Goal: Task Accomplishment & Management: Use online tool/utility

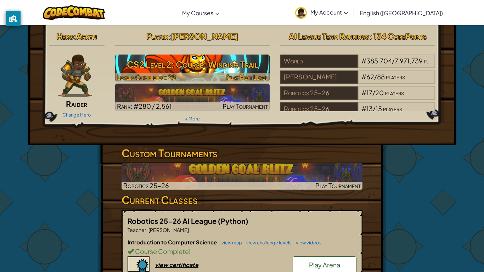
click at [210, 65] on h3 "CS2 Level 2: Course: Winding Trail" at bounding box center [192, 64] width 155 height 16
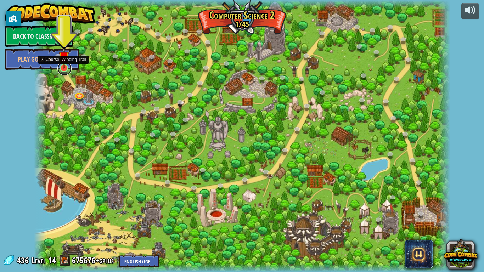
click at [65, 71] on link at bounding box center [64, 68] width 14 height 14
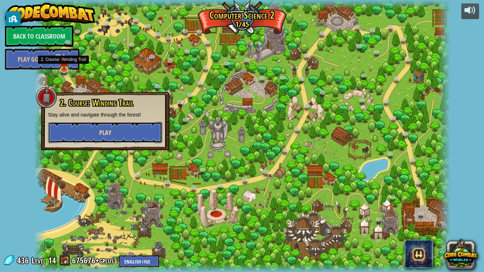
click at [113, 135] on button "Play" at bounding box center [105, 132] width 114 height 21
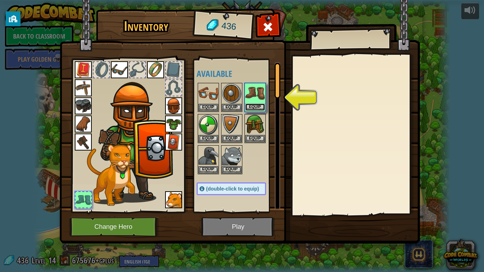
click at [252, 106] on button "Equip" at bounding box center [255, 107] width 20 height 7
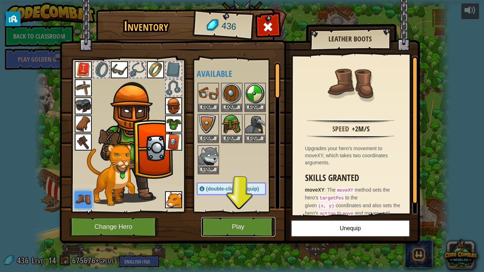
click at [257, 225] on button "Play" at bounding box center [238, 227] width 74 height 20
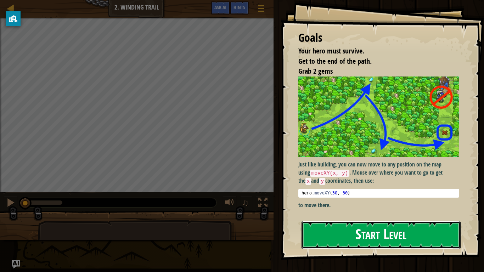
click at [429, 243] on button "Start Level" at bounding box center [381, 235] width 159 height 28
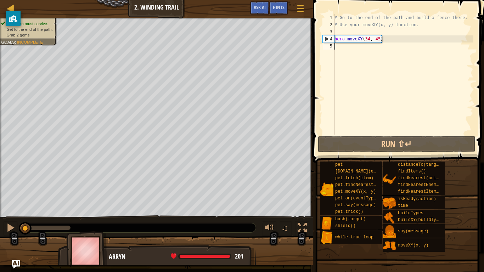
click at [369, 40] on div "# Go to the end of the path and build a fence there. # Use your moveXY(x, y) fu…" at bounding box center [403, 81] width 140 height 135
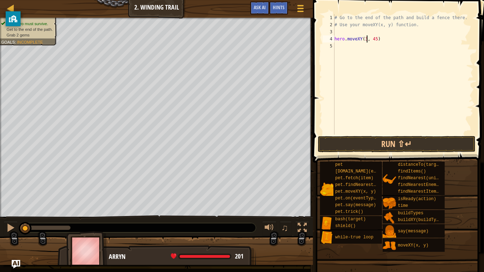
scroll to position [3, 5]
click at [380, 39] on div "# Go to the end of the path and build a fence there. # Use your moveXY(x, y) fu…" at bounding box center [403, 81] width 140 height 135
type textarea "hero.moveXY(36, 59)"
click at [350, 46] on div "# Go to the end of the path and build a fence there. # Use your moveXY(x, y) fu…" at bounding box center [403, 81] width 140 height 135
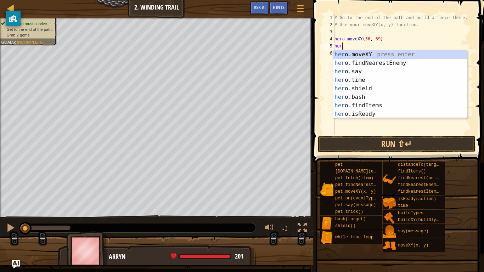
scroll to position [3, 1]
click at [368, 55] on div "her o.moveXY press enter her o.findNearestEnemy press enter her o.say press ent…" at bounding box center [400, 92] width 134 height 85
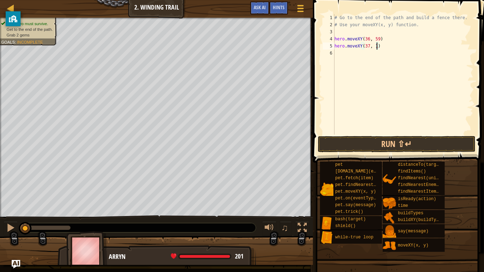
scroll to position [3, 6]
type textarea "hero.moveXY(37, 13)"
click at [351, 145] on button "Run ⇧↵" at bounding box center [397, 144] width 158 height 16
type textarea "hero.moveXY(72, 25)"
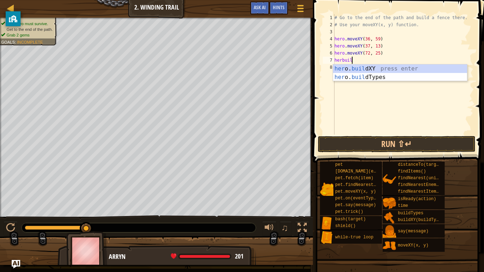
scroll to position [3, 2]
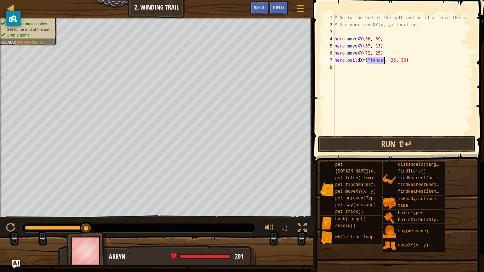
click at [394, 61] on div "# Go to the end of the path and build a fence there. # Use your moveXY(x, y) fu…" at bounding box center [403, 81] width 140 height 135
click at [404, 61] on div "# Go to the end of the path and build a fence there. # Use your moveXY(x, y) fu…" at bounding box center [403, 81] width 140 height 135
type textarea "hero.buildXY("fence", 72, 25)"
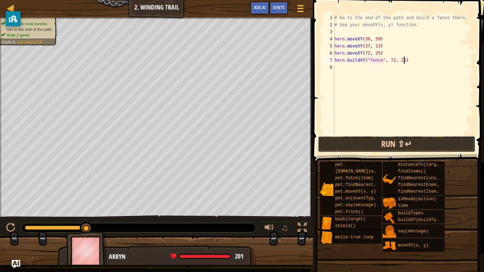
click at [421, 144] on button "Run ⇧↵" at bounding box center [397, 144] width 158 height 16
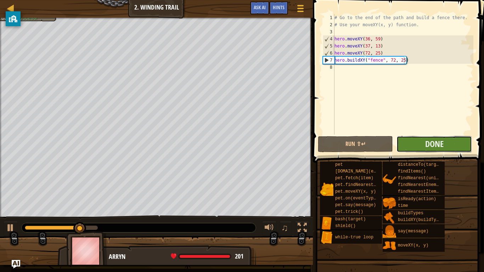
click at [414, 142] on button "Done" at bounding box center [434, 144] width 75 height 16
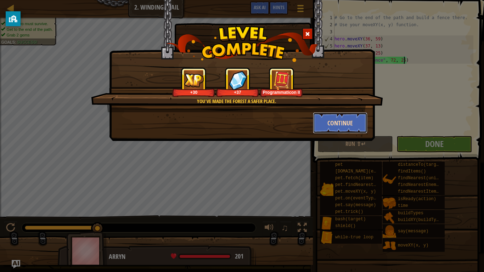
click at [336, 117] on button "Continue" at bounding box center [340, 122] width 55 height 21
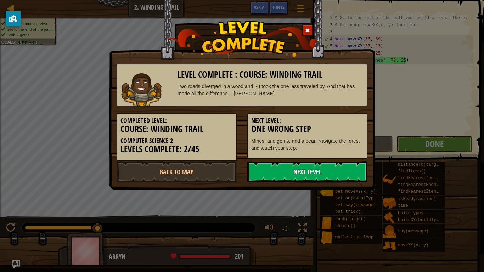
click at [312, 171] on link "Next Level" at bounding box center [308, 171] width 120 height 21
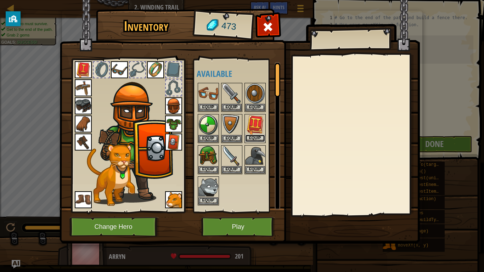
click at [262, 138] on button "Equip" at bounding box center [255, 138] width 20 height 7
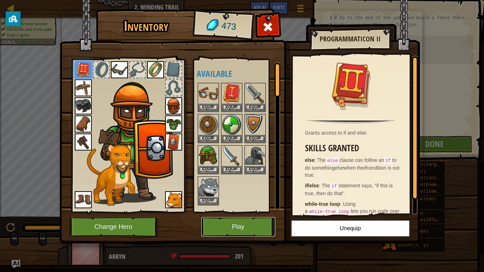
click at [224, 229] on button "Play" at bounding box center [238, 227] width 74 height 20
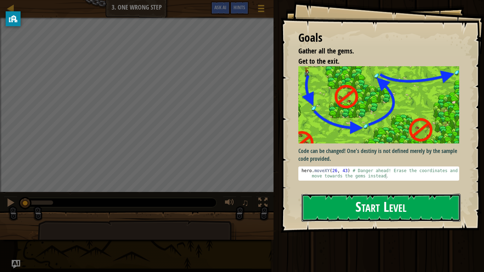
click at [333, 216] on button "Start Level" at bounding box center [381, 208] width 159 height 28
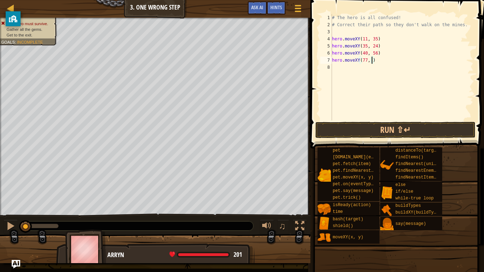
scroll to position [3, 6]
type textarea "hero.moveXY(77, 57)"
click at [324, 129] on button "Run ⇧↵" at bounding box center [396, 130] width 160 height 16
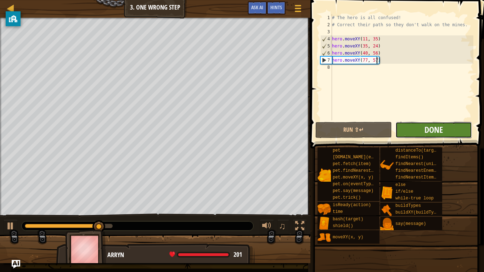
click at [440, 129] on span "Done" at bounding box center [434, 129] width 18 height 11
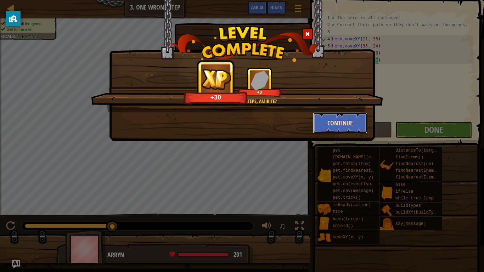
click at [318, 123] on button "Continue" at bounding box center [340, 122] width 55 height 21
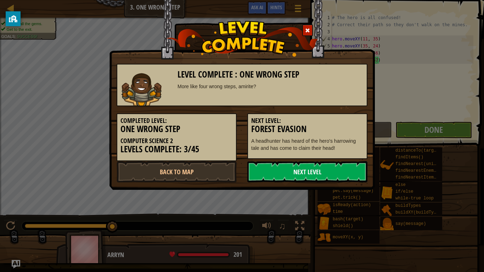
click at [323, 171] on link "Next Level" at bounding box center [308, 171] width 120 height 21
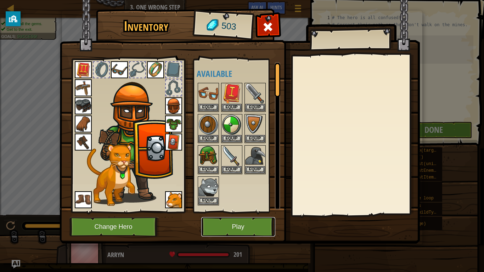
click at [267, 235] on button "Play" at bounding box center [238, 227] width 74 height 20
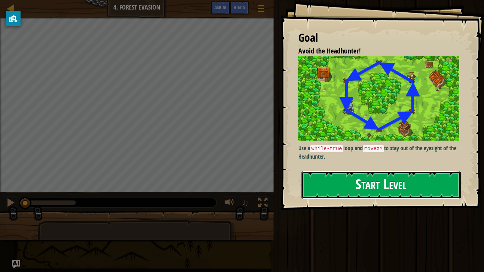
click at [407, 180] on button "Start Level" at bounding box center [381, 185] width 159 height 28
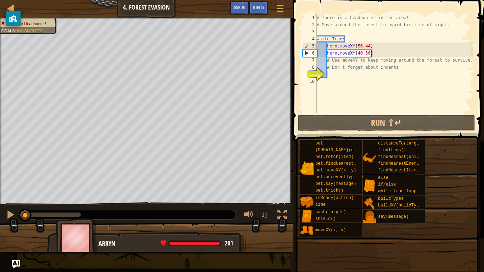
click at [375, 47] on div "# There is a headhunter in the area! # Move around the forest to avoid his line…" at bounding box center [395, 70] width 158 height 113
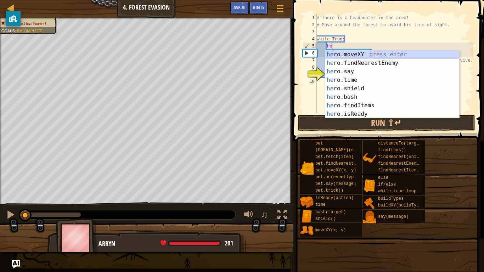
type textarea "h"
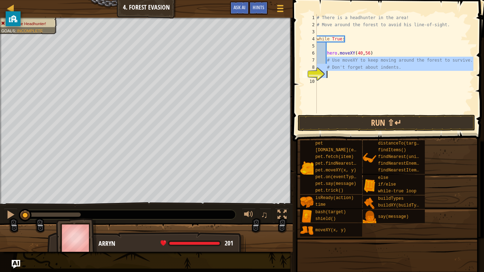
drag, startPoint x: 326, startPoint y: 61, endPoint x: 422, endPoint y: 74, distance: 96.7
click at [422, 74] on div "# There is a headhunter in the area! # Move around the forest to avoid his line…" at bounding box center [395, 70] width 158 height 113
type textarea "# Don't forget about indents."
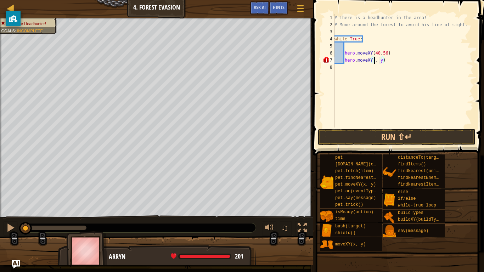
scroll to position [3, 7]
type textarea "hero.moveXY(24, 44)"
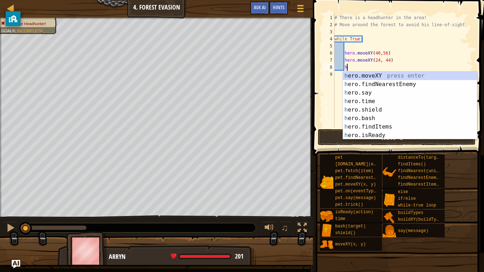
scroll to position [3, 2]
type textarea "hero.moveXY(x, y)"
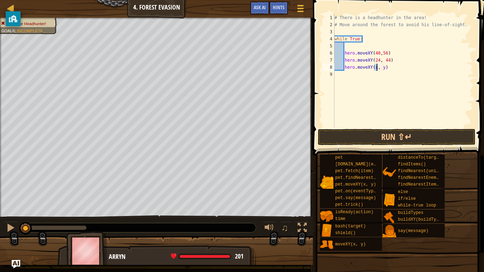
scroll to position [3, 0]
type textarea "hero.moveXY(x, y)"
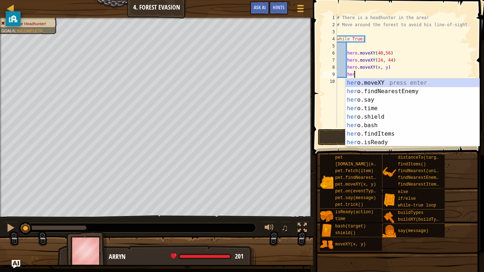
scroll to position [3, 2]
type textarea "hero.moveXY(x, y)"
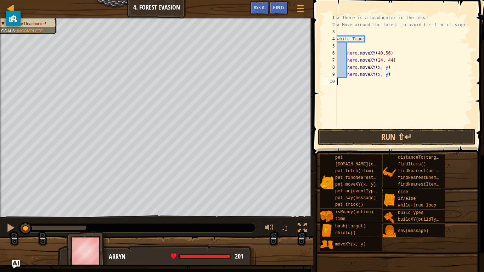
scroll to position [3, 0]
type textarea "hero.moveXY(x, y)"
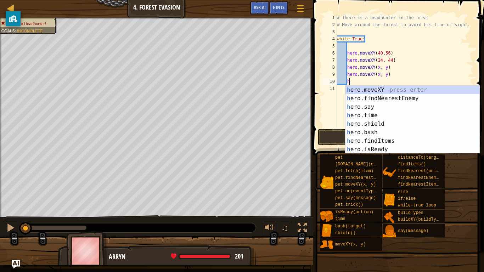
scroll to position [3, 2]
type textarea "hero.moveXY(x, y)"
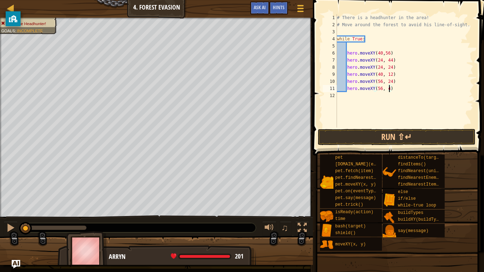
scroll to position [3, 8]
type textarea "hero.moveXY(56, 44)"
click at [373, 136] on button "Run ⇧↵" at bounding box center [397, 137] width 158 height 16
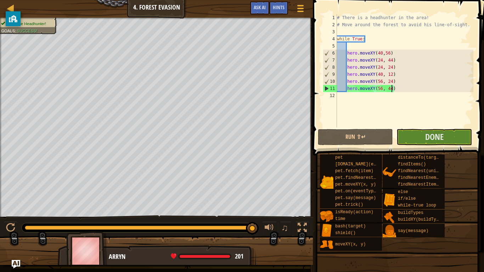
drag, startPoint x: 91, startPoint y: 227, endPoint x: 258, endPoint y: 233, distance: 166.8
click at [258, 233] on div at bounding box center [252, 228] width 13 height 13
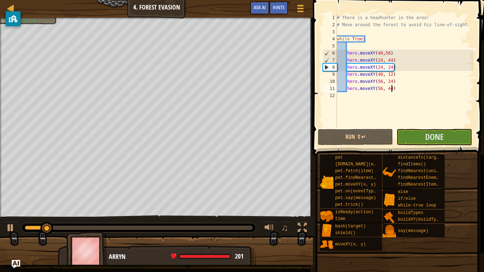
click at [188, 230] on div at bounding box center [139, 228] width 228 height 4
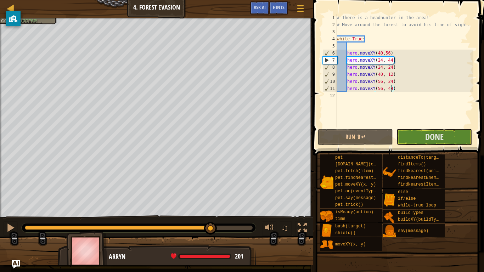
click at [211, 229] on div at bounding box center [139, 228] width 228 height 4
click at [14, 229] on div at bounding box center [10, 227] width 9 height 9
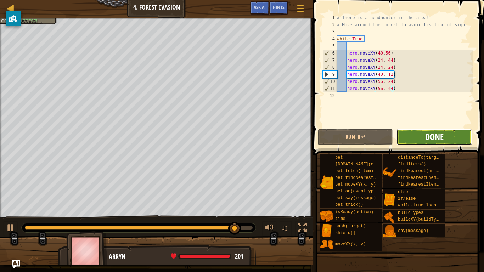
click at [436, 134] on span "Done" at bounding box center [435, 136] width 18 height 11
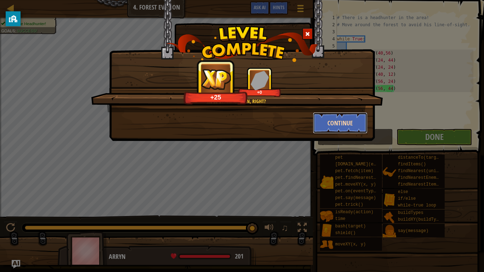
click at [348, 124] on button "Continue" at bounding box center [340, 122] width 55 height 21
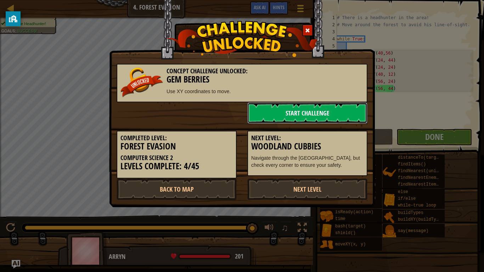
click at [323, 114] on link "Start Challenge" at bounding box center [308, 112] width 120 height 21
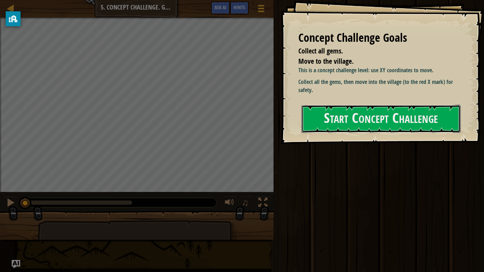
click at [323, 114] on button "Start Concept Challenge" at bounding box center [381, 119] width 159 height 28
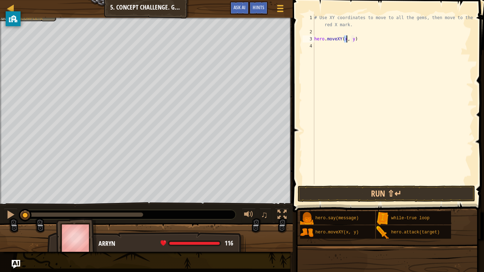
scroll to position [3, 5]
type textarea "hero.moveXY(8, 48)"
type textarea "hero.moveXY(8, 12)"
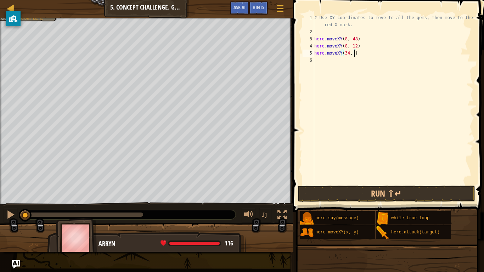
type textarea "hero.moveXY(34, 14)"
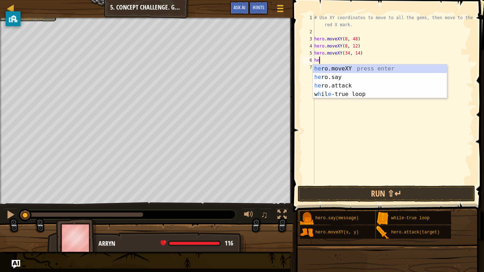
scroll to position [3, 1]
click at [337, 70] on div "her o.moveXY press enter her o.say press enter her o.attack press enter w h il …" at bounding box center [380, 90] width 134 height 51
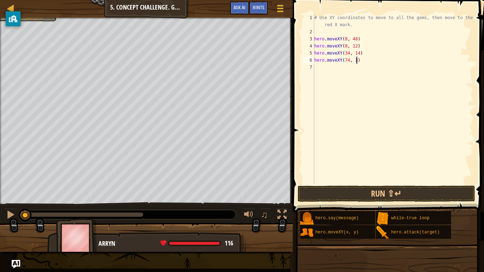
scroll to position [3, 6]
type textarea "hero.moveXY(74, 34)"
click at [361, 187] on button "Run ⇧↵" at bounding box center [387, 194] width 178 height 16
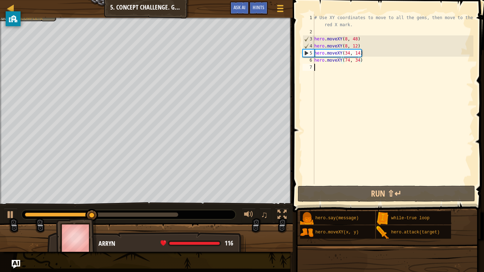
click at [371, 69] on div "# Use XY coordinates to move to all the gems, then move to the red X mark. hero…" at bounding box center [393, 110] width 161 height 192
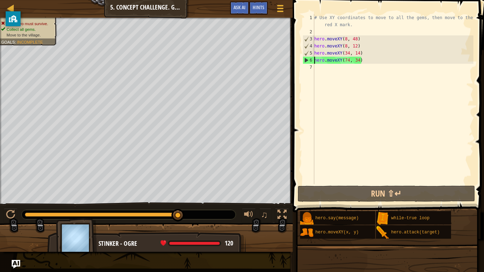
click at [316, 61] on div "# Use XY coordinates to move to all the gems, then move to the red X mark. hero…" at bounding box center [393, 110] width 161 height 192
type textarea "hero.moveXY(74, 34)"
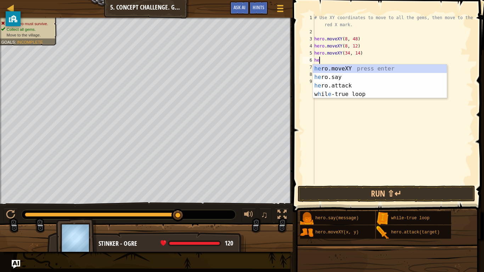
scroll to position [3, 1]
click at [338, 68] on div "her o.moveXY press enter her o.say press enter her o.attack press enter w h il …" at bounding box center [380, 90] width 134 height 51
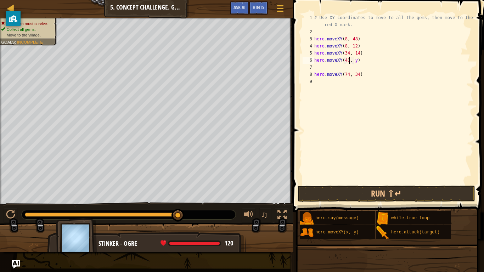
scroll to position [3, 5]
type textarea "hero.moveXY(40, 57)"
type textarea "hero.moveXY(74, 34)"
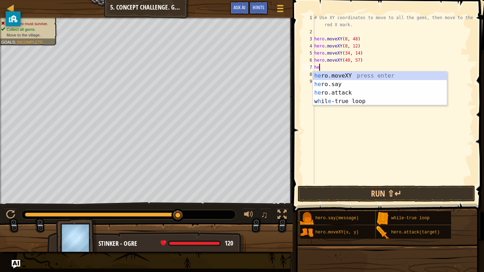
scroll to position [3, 1]
click at [328, 74] on div "her o.moveXY press enter her o.say press enter her o.attack press enter w h il …" at bounding box center [380, 97] width 134 height 51
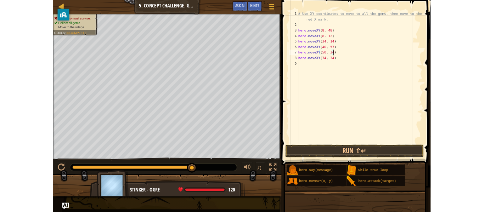
scroll to position [3, 6]
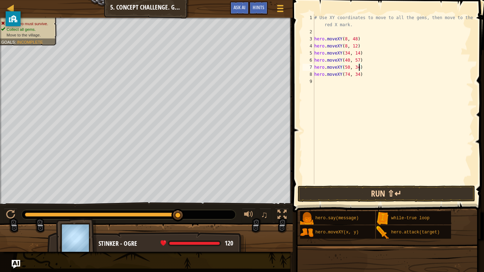
type textarea "hero.moveXY(50, 34)"
click at [344, 195] on button "Run ⇧↵" at bounding box center [387, 194] width 178 height 16
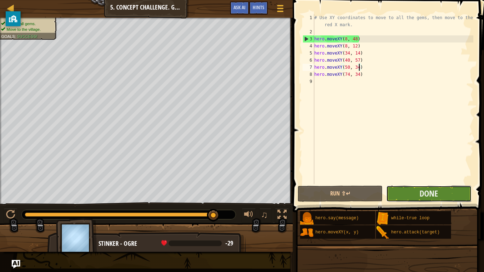
click at [448, 195] on button "Done" at bounding box center [429, 194] width 85 height 16
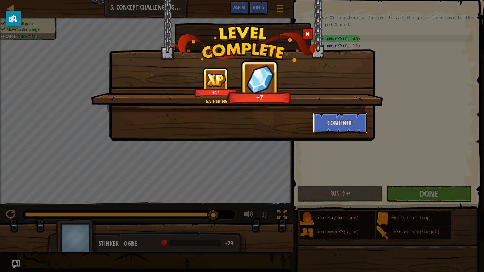
click at [351, 128] on button "Continue" at bounding box center [340, 122] width 55 height 21
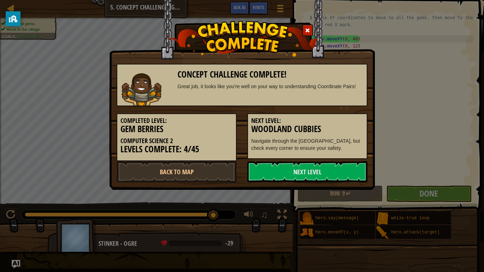
click at [349, 125] on h3 "Woodland Cubbies" at bounding box center [307, 129] width 112 height 10
click at [339, 170] on link "Next Level" at bounding box center [308, 171] width 120 height 21
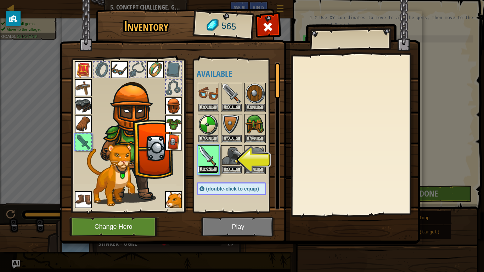
click at [215, 171] on button "Equip" at bounding box center [209, 169] width 20 height 7
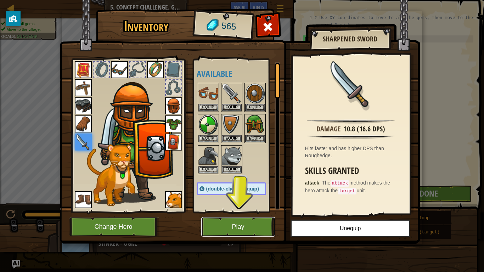
click at [235, 235] on button "Play" at bounding box center [238, 227] width 74 height 20
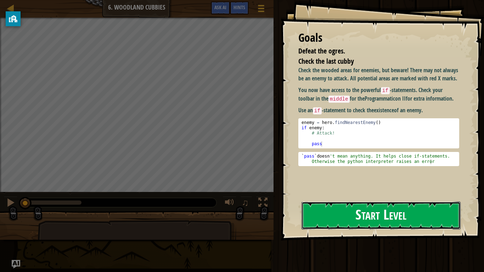
click at [360, 216] on button "Start Level" at bounding box center [381, 216] width 159 height 28
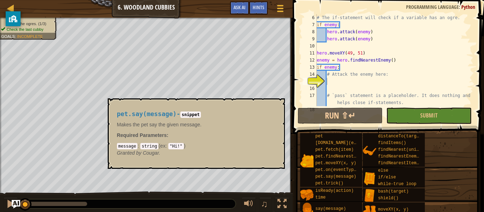
scroll to position [35, 0]
